Goal: Check status

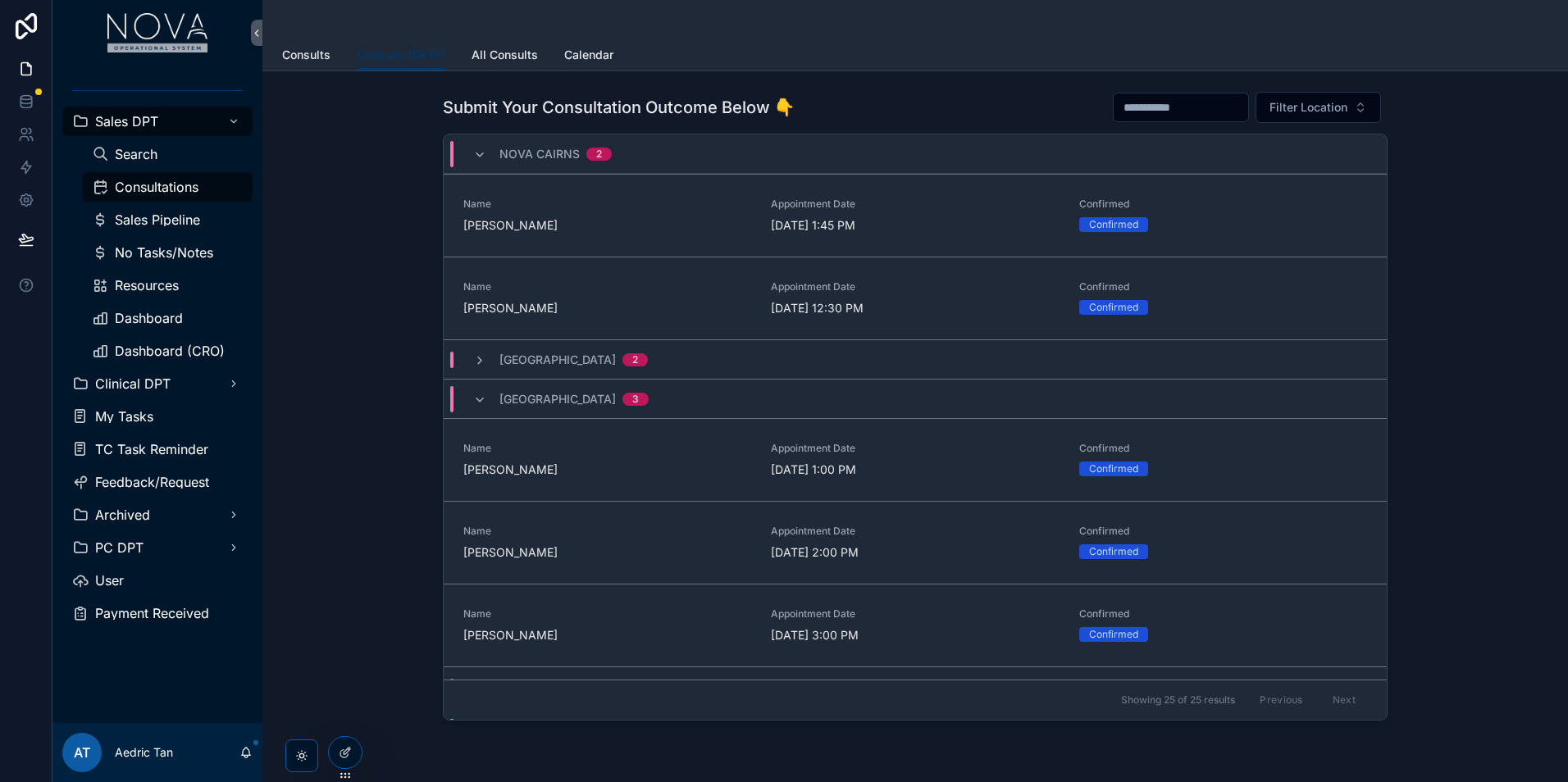
click at [1470, 280] on div "Submit Your Consultation Outcome Below 👇 Filter Location Nova Cairns 2 Name Jus…" at bounding box center [914, 405] width 1279 height 643
